Goal: Task Accomplishment & Management: Manage account settings

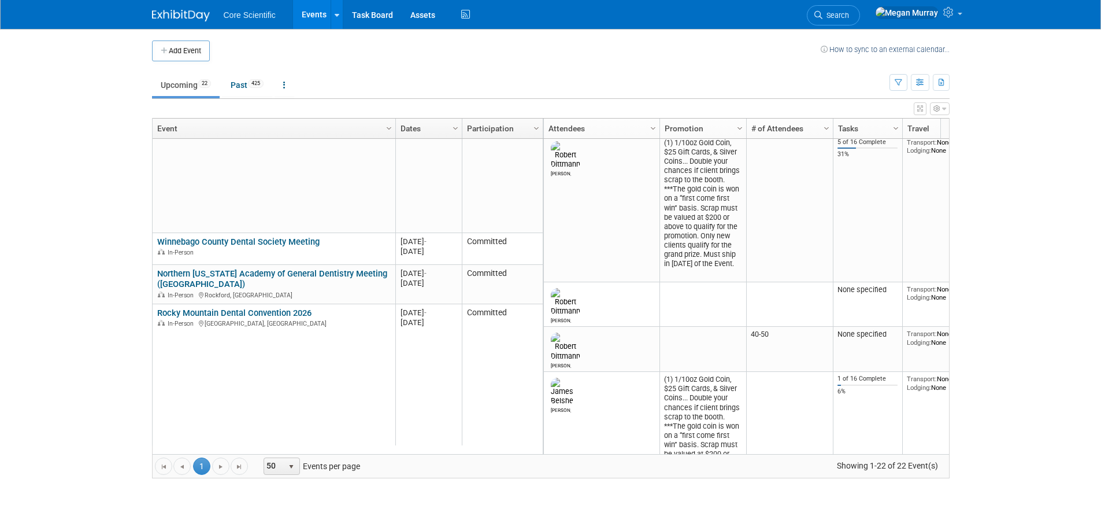
scroll to position [277, 0]
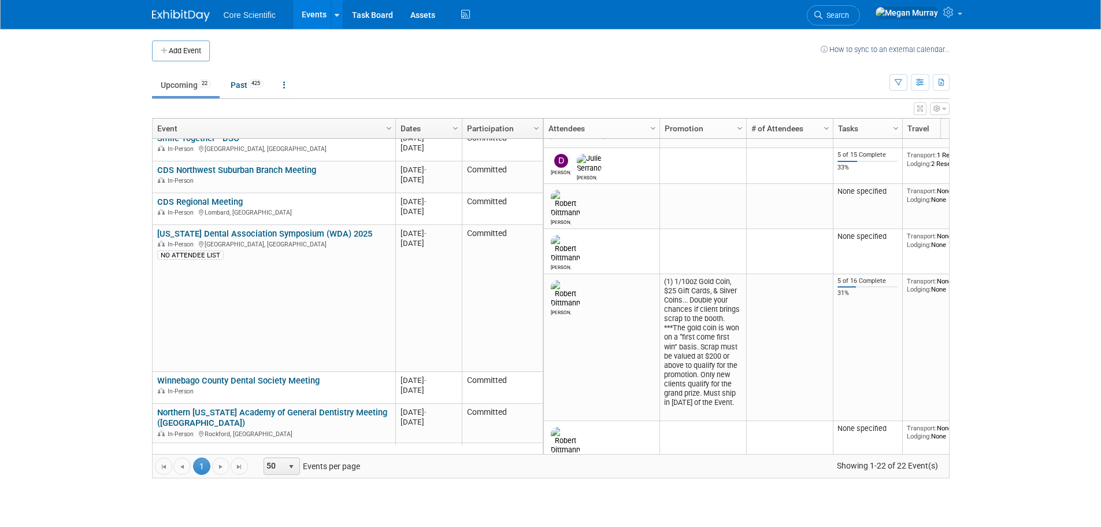
click at [197, 201] on link "CDS Regional Meeting" at bounding box center [200, 202] width 86 height 10
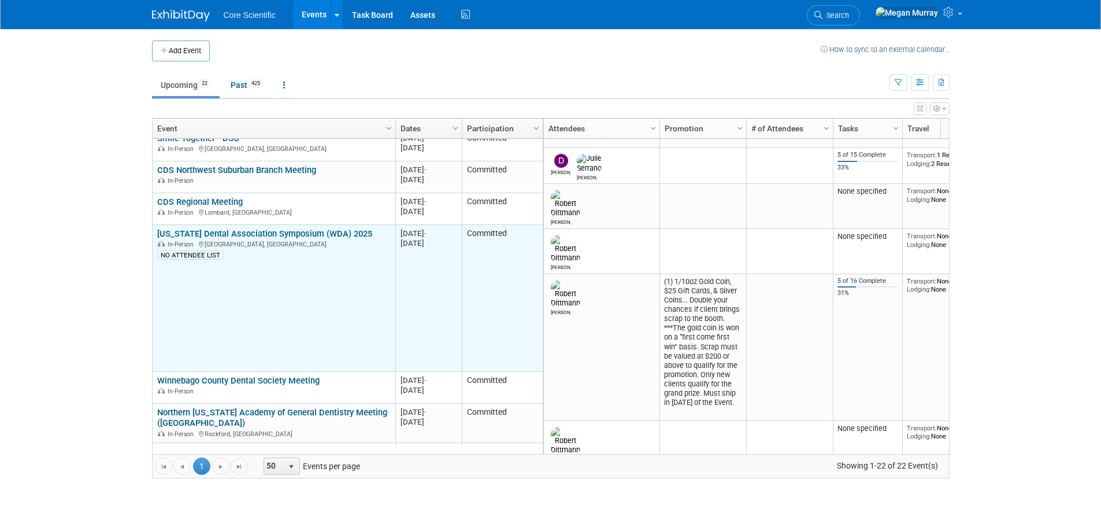
click at [198, 235] on link "[US_STATE] Dental Association Symposium (WDA) 2025" at bounding box center [264, 233] width 215 height 10
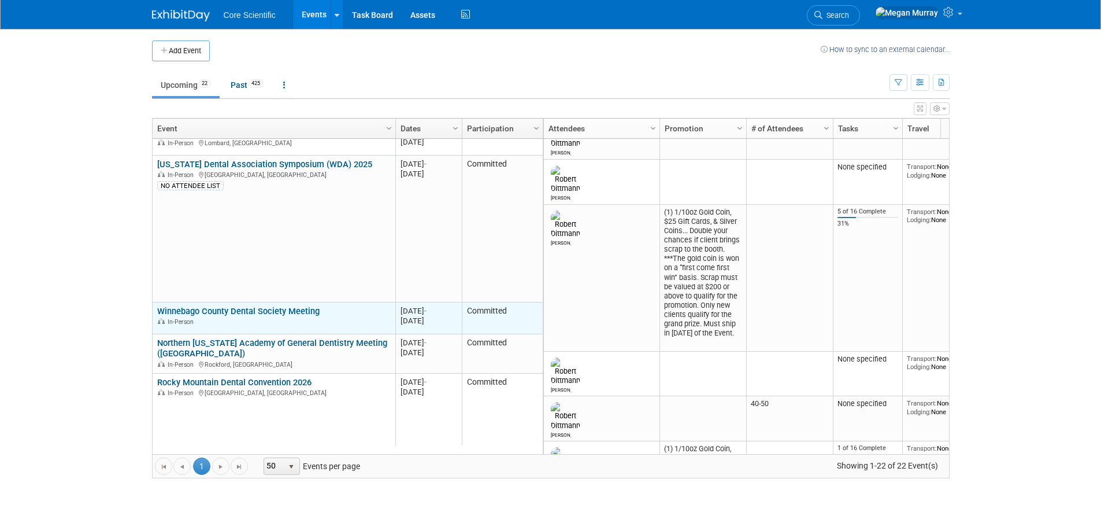
click at [254, 310] on link "Winnebago County Dental Society Meeting" at bounding box center [238, 311] width 162 height 10
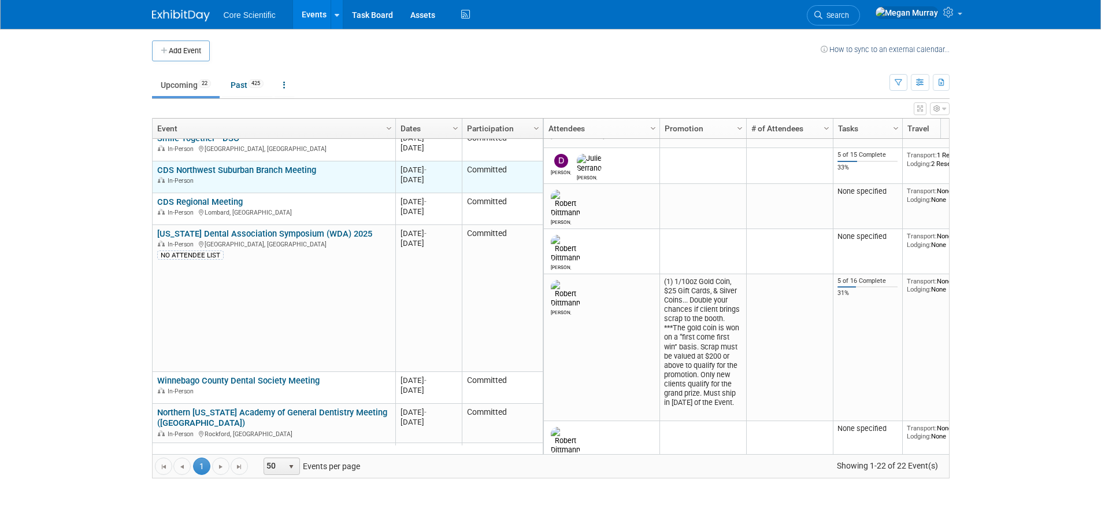
click at [212, 171] on link "CDS Northwest Suburban Branch Meeting" at bounding box center [236, 170] width 159 height 10
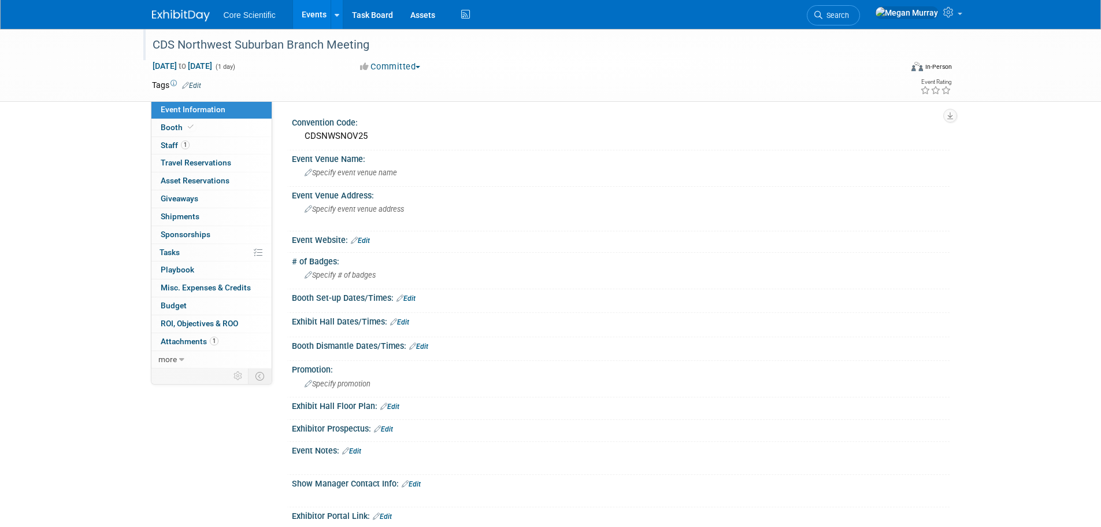
click at [213, 33] on div at bounding box center [521, 34] width 744 height 10
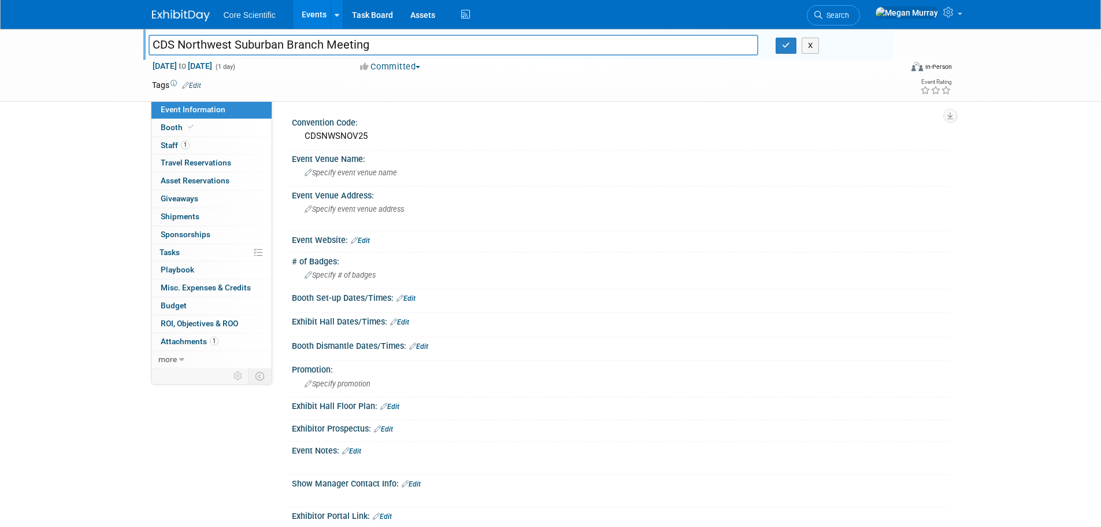
click at [206, 47] on input "CDS Northwest Suburban Branch Meeting" at bounding box center [454, 45] width 610 height 20
click at [361, 247] on div at bounding box center [621, 246] width 640 height 3
click at [365, 241] on link "Edit" at bounding box center [360, 240] width 19 height 8
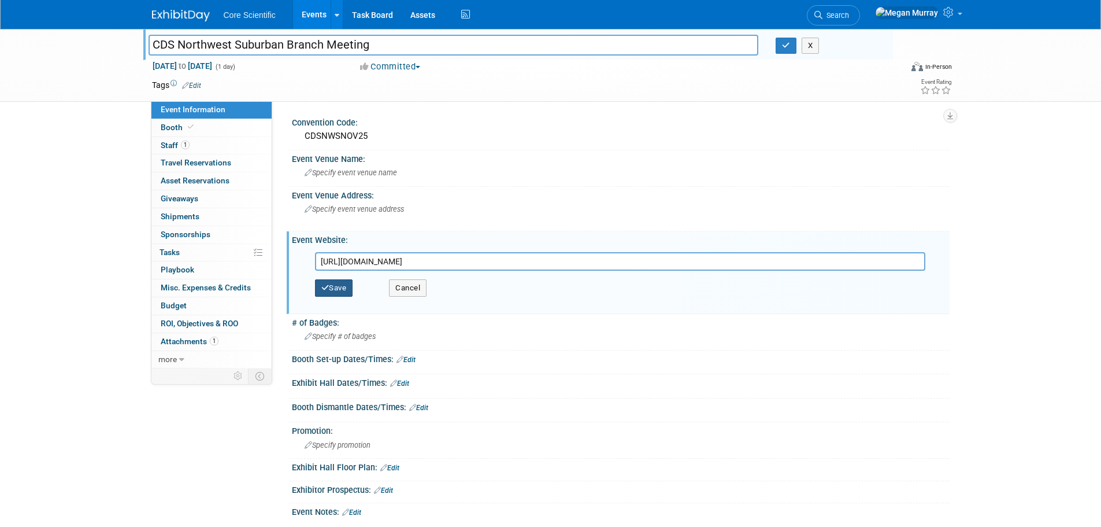
type input "[URL][DOMAIN_NAME]"
click at [344, 286] on button "Save" at bounding box center [334, 287] width 38 height 17
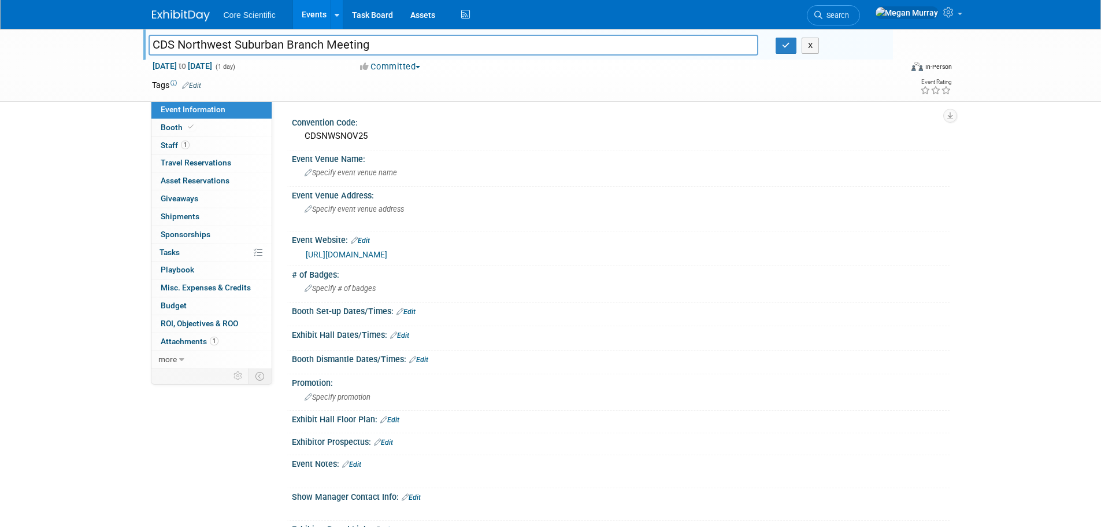
click at [313, 12] on link "Events" at bounding box center [314, 14] width 42 height 29
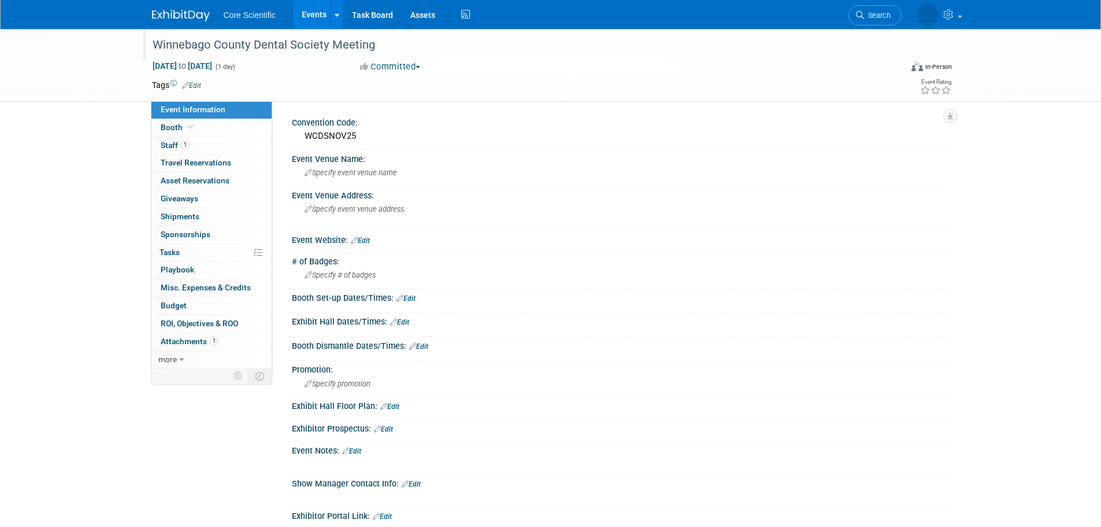
click at [282, 43] on div "Winnebago County Dental Society Meeting" at bounding box center [517, 45] width 736 height 21
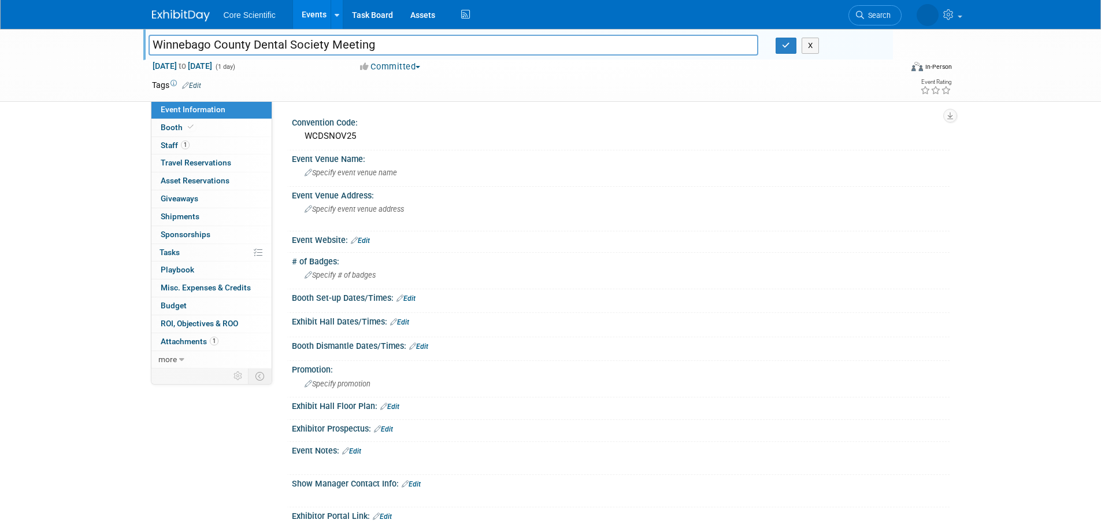
click at [282, 43] on input "Winnebago County Dental Society Meeting" at bounding box center [454, 45] width 610 height 20
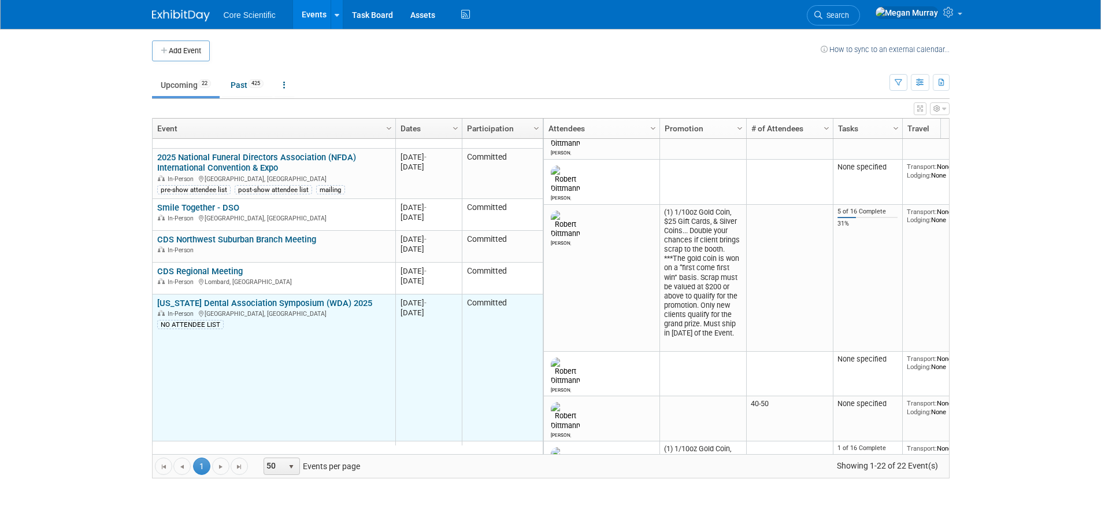
scroll to position [347, 0]
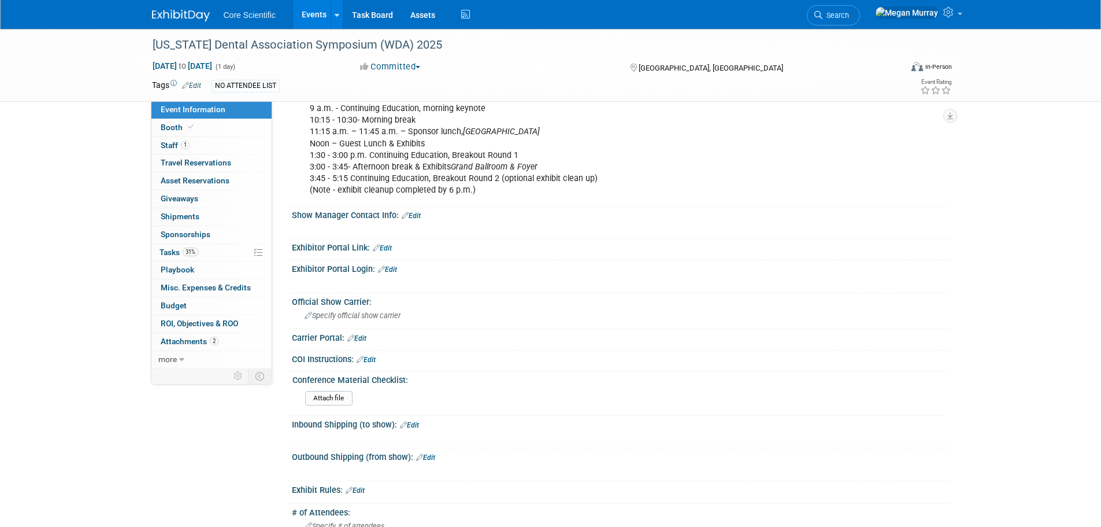
scroll to position [405, 0]
